Goal: Task Accomplishment & Management: Manage account settings

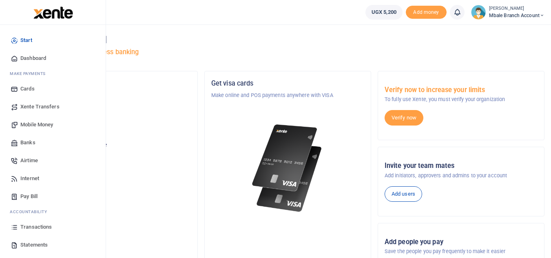
click at [31, 226] on span "Transactions" at bounding box center [35, 227] width 31 height 8
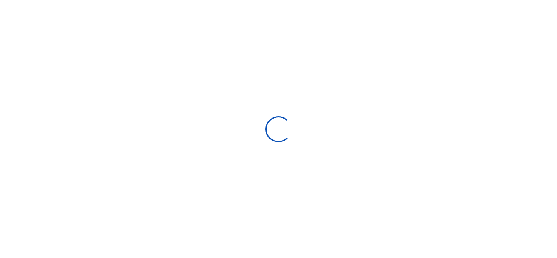
select select
type input "08/10/2025 - 09/08/2025"
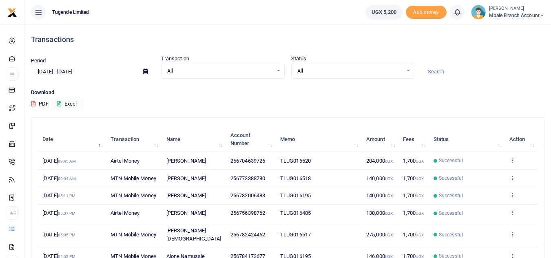
click at [511, 161] on icon at bounding box center [511, 160] width 5 height 6
click at [485, 172] on link "View details" at bounding box center [482, 173] width 64 height 11
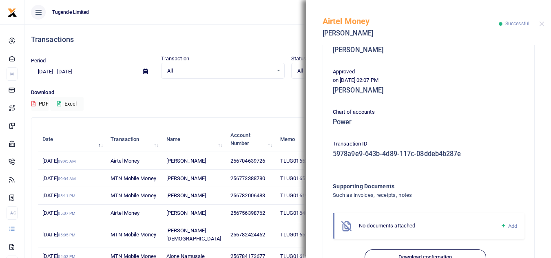
scroll to position [208, 0]
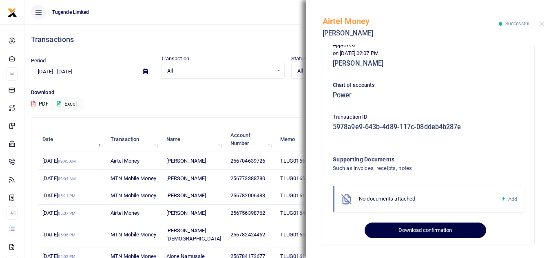
click at [426, 228] on button "Download confirmation" at bounding box center [425, 230] width 121 height 15
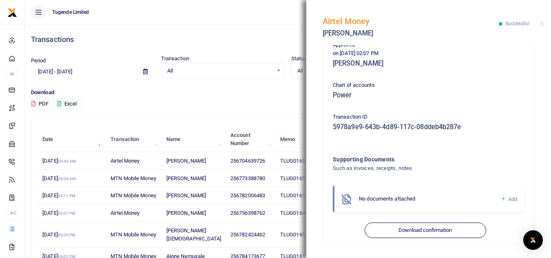
click at [232, 41] on h4 "Transactions" at bounding box center [288, 39] width 514 height 9
click at [542, 25] on button "Close" at bounding box center [541, 23] width 5 height 5
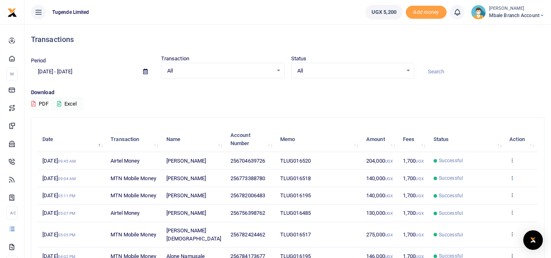
click at [513, 181] on icon at bounding box center [511, 178] width 5 height 6
click at [491, 193] on link "View details" at bounding box center [482, 195] width 64 height 11
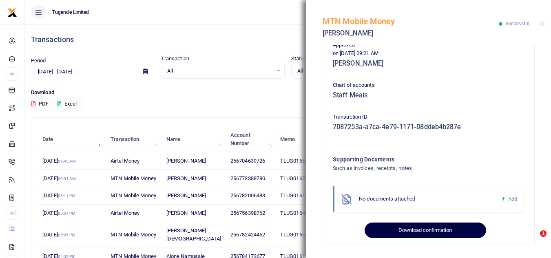
click at [427, 227] on button "Download confirmation" at bounding box center [425, 230] width 121 height 15
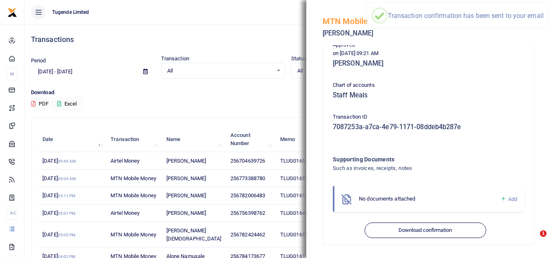
click at [224, 97] on div "Download PDF Excel" at bounding box center [288, 100] width 514 height 22
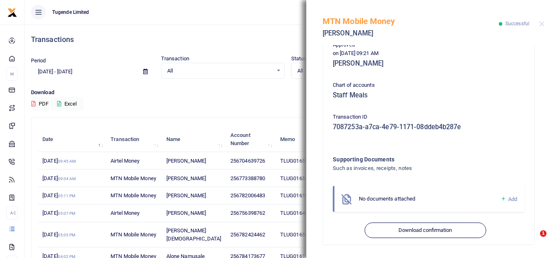
click at [224, 97] on div "Download PDF Excel" at bounding box center [288, 100] width 514 height 22
click at [539, 24] on div "MTN Mobile Money Isaac Fred Wasengela Successful" at bounding box center [428, 22] width 245 height 45
click at [542, 23] on button "Close" at bounding box center [541, 23] width 5 height 5
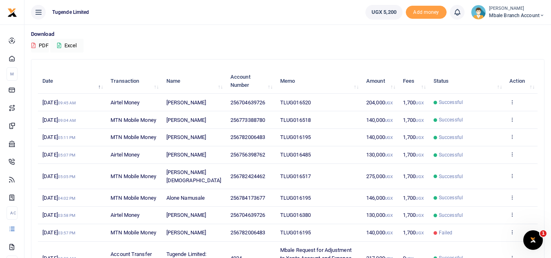
scroll to position [60, 0]
